Goal: Information Seeking & Learning: Learn about a topic

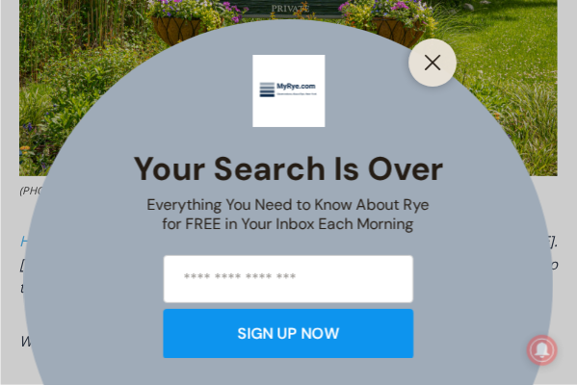
scroll to position [1159, 0]
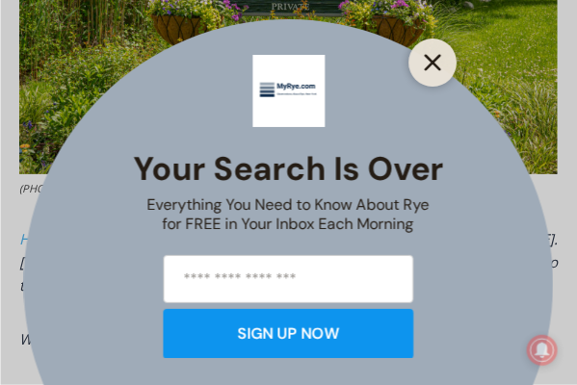
click at [433, 69] on icon "Close" at bounding box center [433, 62] width 17 height 17
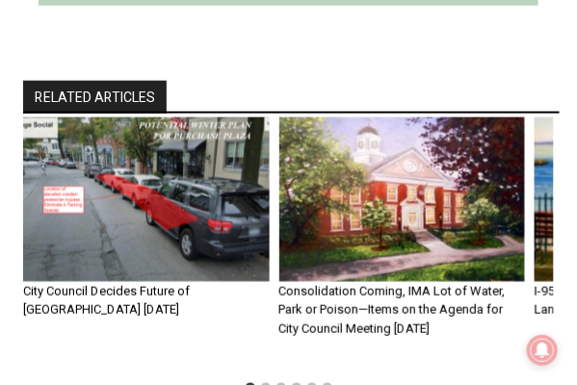
scroll to position [4934, 0]
click at [185, 181] on img "1 of 6" at bounding box center [146, 200] width 247 height 164
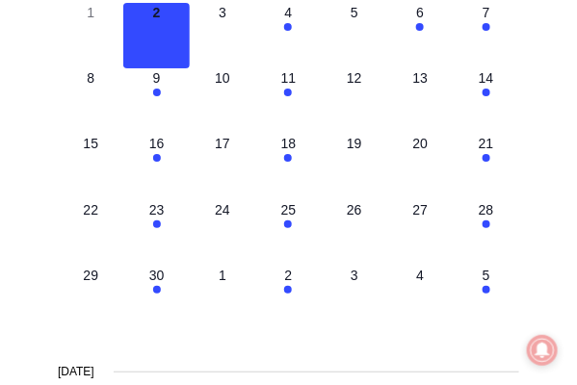
scroll to position [6912, 0]
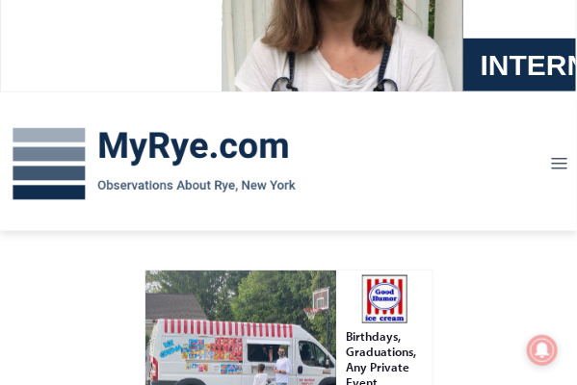
scroll to position [160, 0]
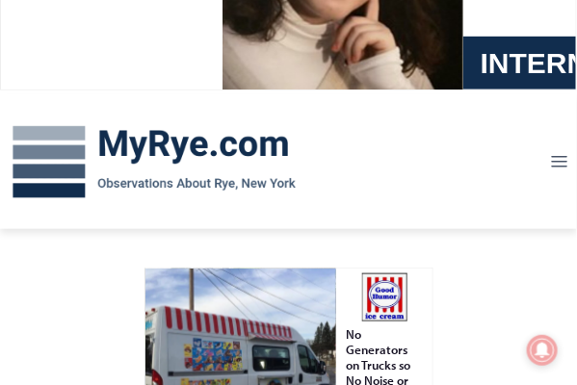
click at [153, 159] on img at bounding box center [154, 163] width 308 height 100
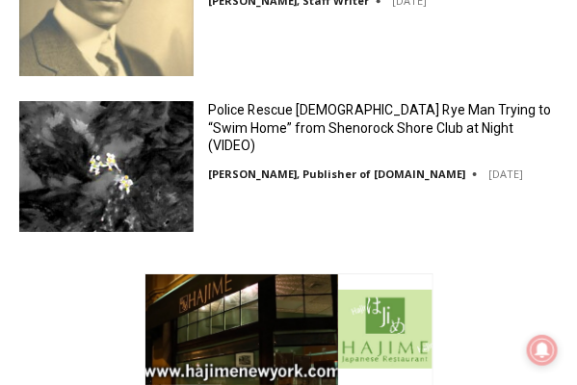
scroll to position [2141, 0]
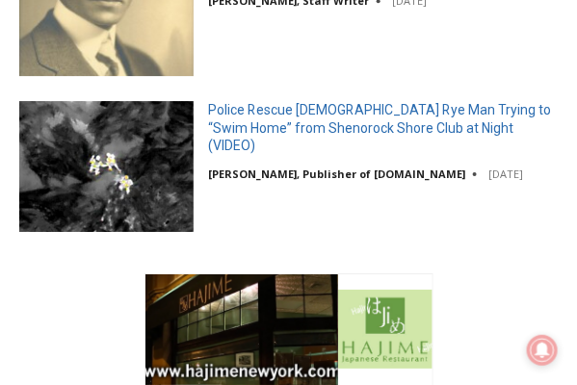
click at [262, 123] on link "Police Rescue [DEMOGRAPHIC_DATA] Rye Man Trying to “Swim Home” from Shenorock S…" at bounding box center [383, 127] width 350 height 53
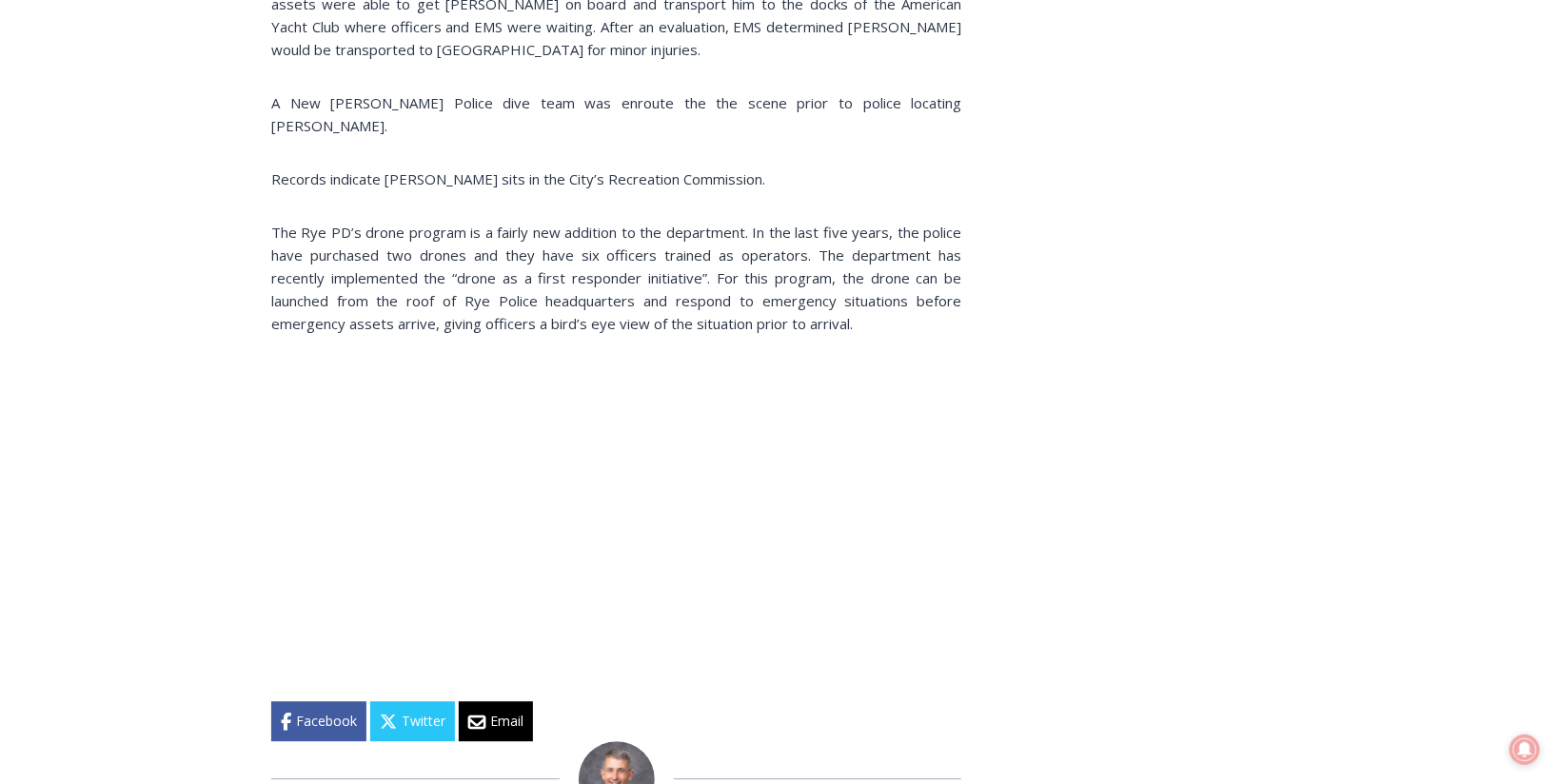
scroll to position [2535, 0]
